Goal: Submit feedback/report problem: Submit feedback/report problem

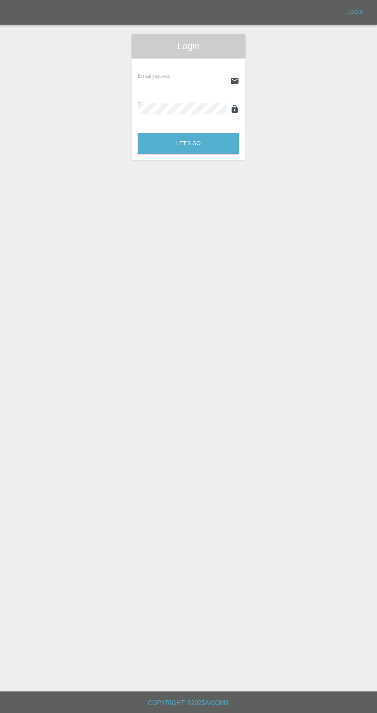
click at [169, 79] on input "text" at bounding box center [182, 80] width 89 height 11
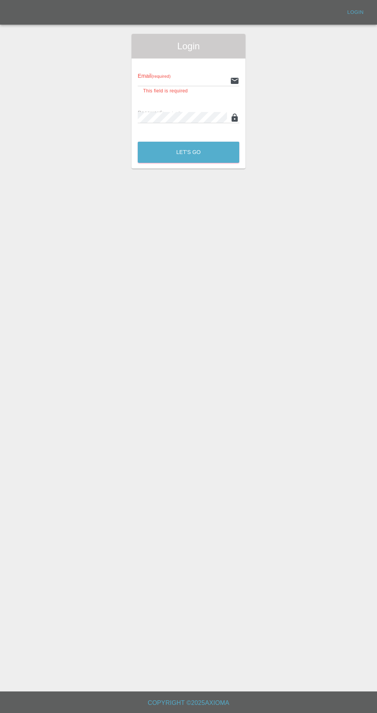
type input "[EMAIL_ADDRESS][DOMAIN_NAME]"
click at [138, 142] on button "Let's Go" at bounding box center [189, 152] width 102 height 21
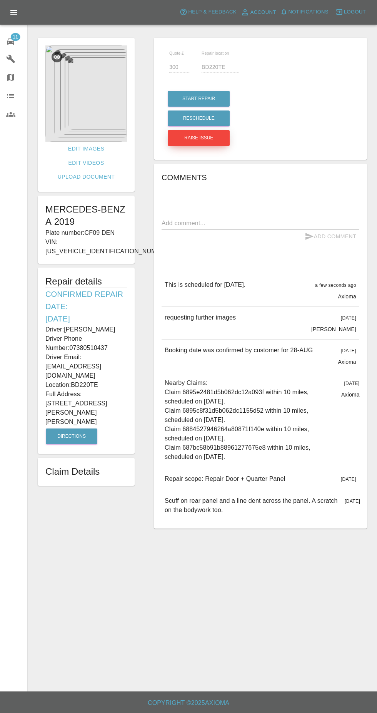
click at [189, 141] on button "Raise issue" at bounding box center [199, 138] width 62 height 16
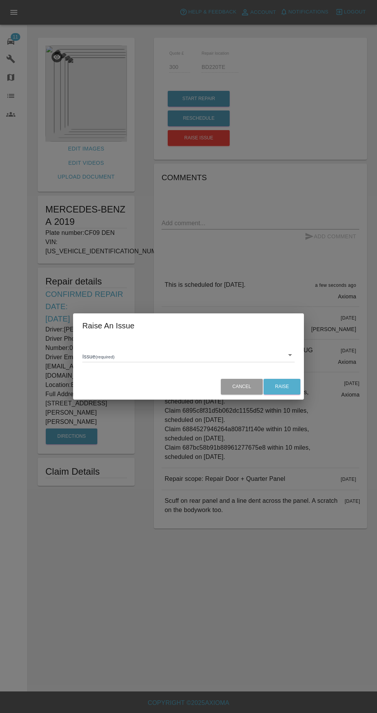
click at [210, 357] on body "Axioma Help & Feedback Account Notifications 0 Logout 11 Repair home Garages Ma…" at bounding box center [188, 356] width 377 height 713
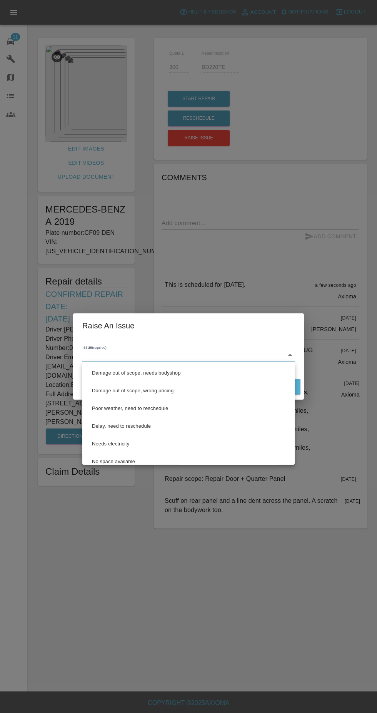
click at [275, 523] on div at bounding box center [188, 356] width 377 height 713
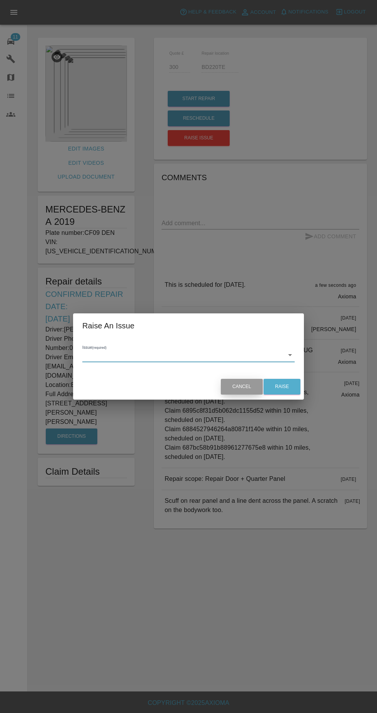
click at [246, 390] on button "Cancel" at bounding box center [242, 387] width 42 height 16
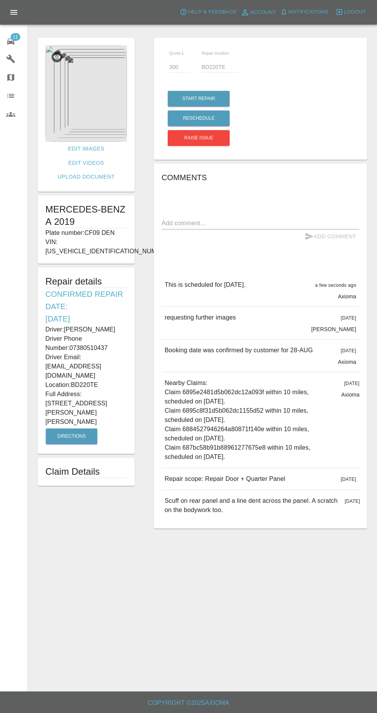
scroll to position [2, 0]
